Goal: Find specific page/section: Find specific page/section

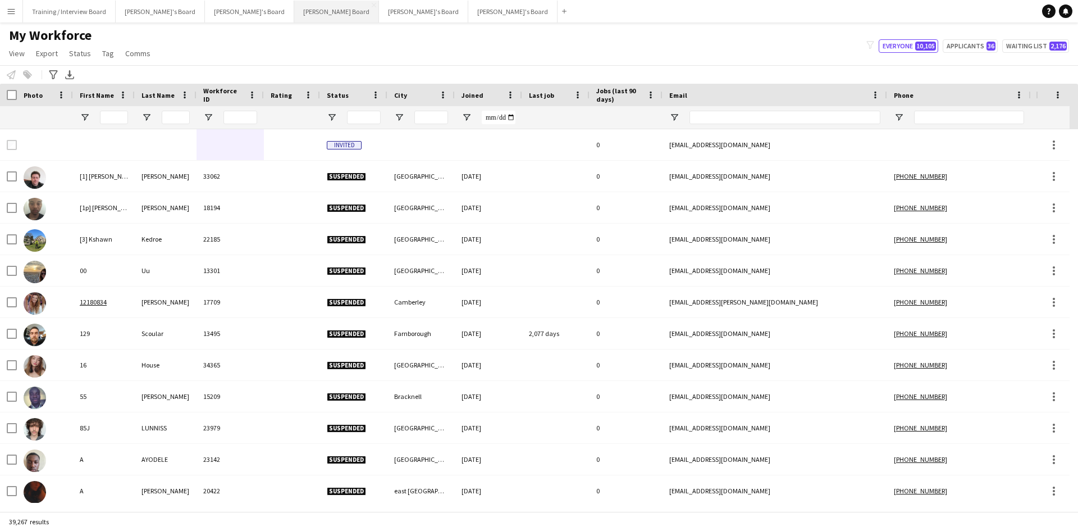
click at [294, 11] on button "[PERSON_NAME] Board Close" at bounding box center [336, 12] width 85 height 22
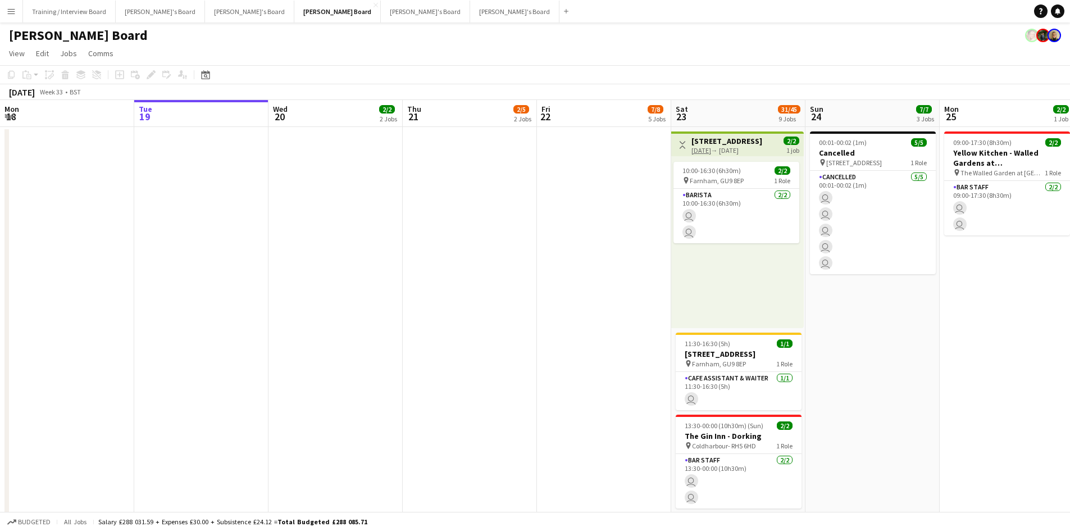
drag, startPoint x: 282, startPoint y: 109, endPoint x: 405, endPoint y: 102, distance: 123.7
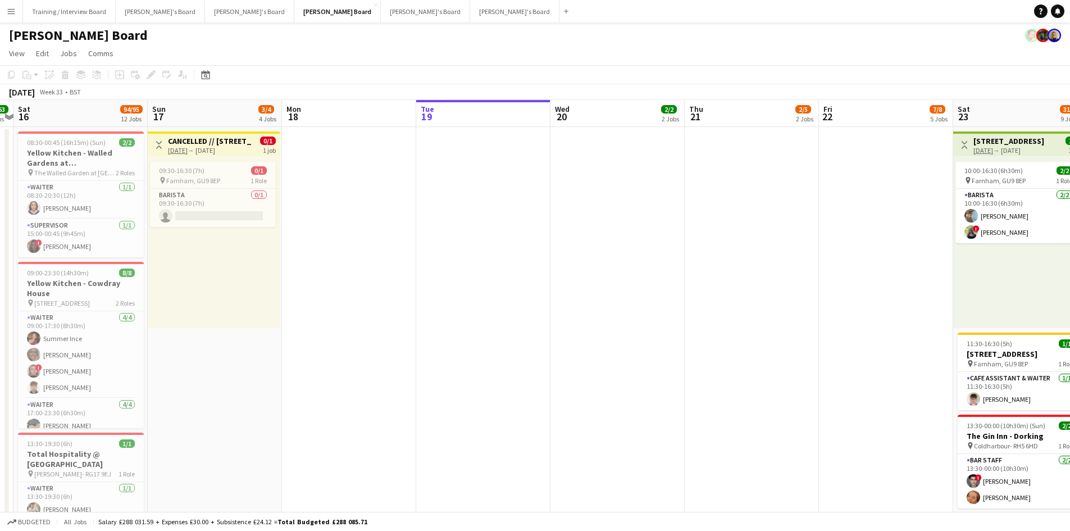
scroll to position [0, 346]
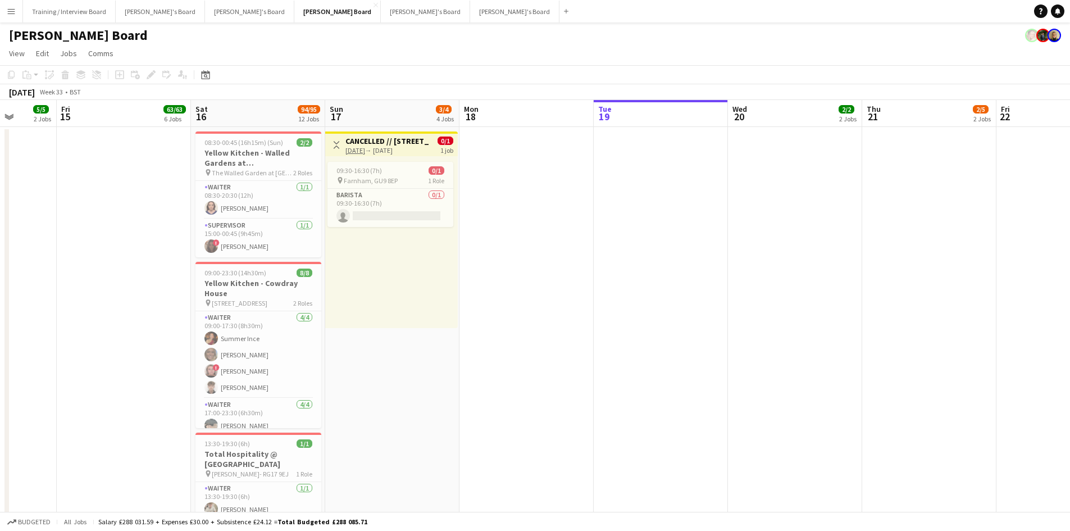
drag, startPoint x: 376, startPoint y: 114, endPoint x: 395, endPoint y: 115, distance: 19.1
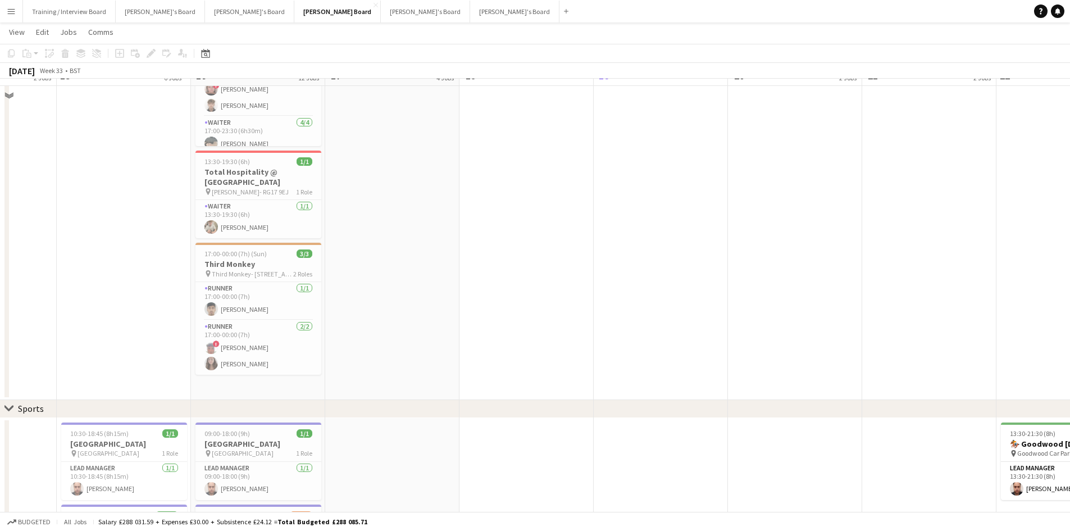
scroll to position [0, 0]
